Goal: Navigation & Orientation: Find specific page/section

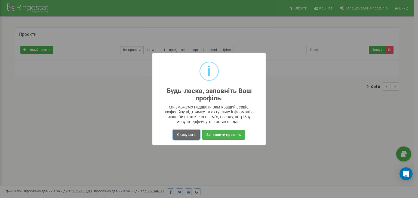
drag, startPoint x: 0, startPoint y: 0, endPoint x: 187, endPoint y: 135, distance: 231.0
click at [187, 135] on button "Скасувати" at bounding box center [186, 135] width 27 height 10
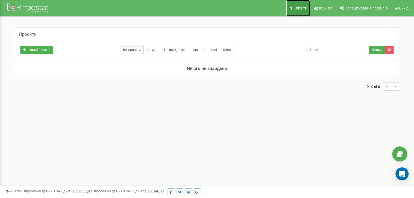
click at [297, 6] on span "Клієнти" at bounding box center [300, 8] width 14 height 4
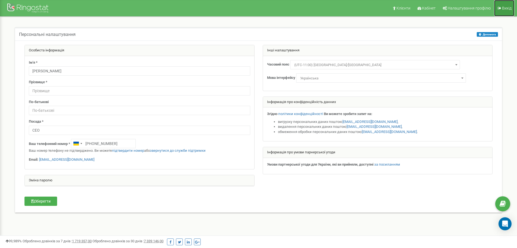
click at [511, 6] on span "Вихід" at bounding box center [507, 8] width 10 height 4
